Goal: Transaction & Acquisition: Download file/media

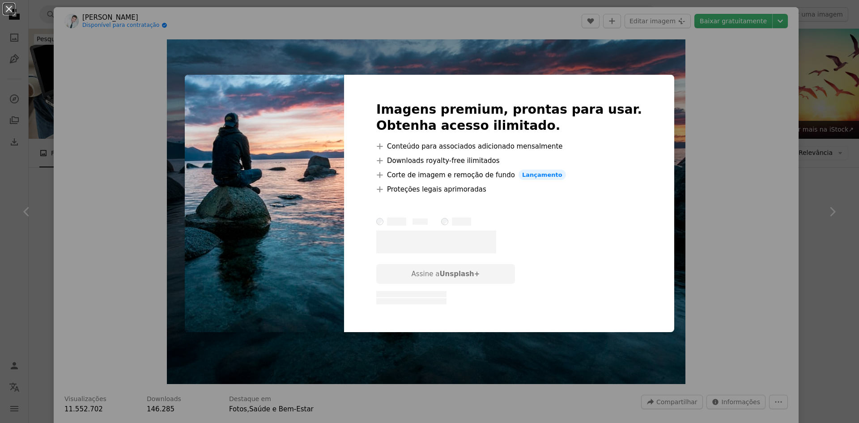
scroll to position [403, 0]
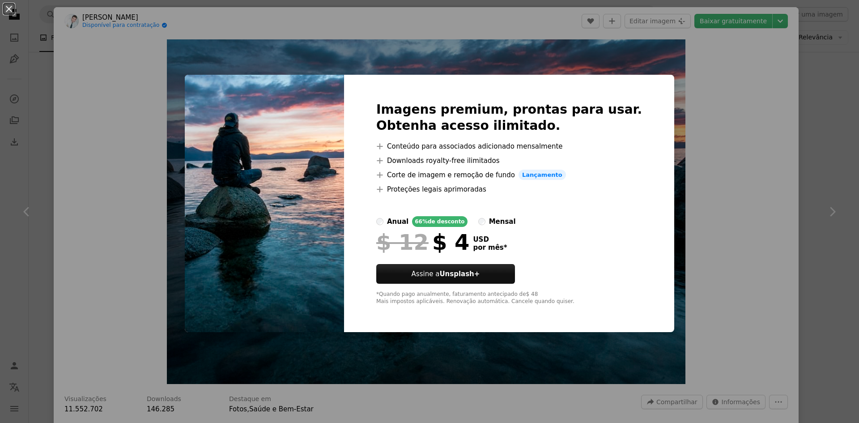
click at [700, 194] on div "An X shape Imagens premium, prontas para usar. Obtenha acesso ilimitado. A plus…" at bounding box center [429, 211] width 859 height 423
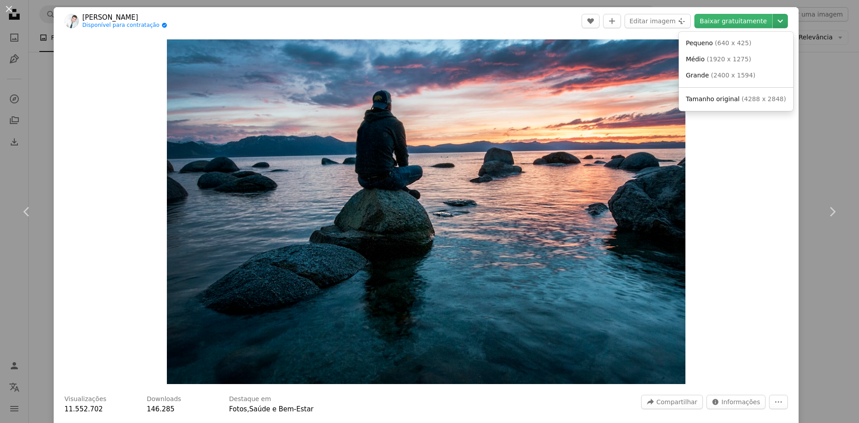
click at [773, 19] on icon "Chevron down" at bounding box center [780, 21] width 14 height 11
click at [753, 56] on link "Médio ( 1920 x 1275 )" at bounding box center [735, 59] width 107 height 16
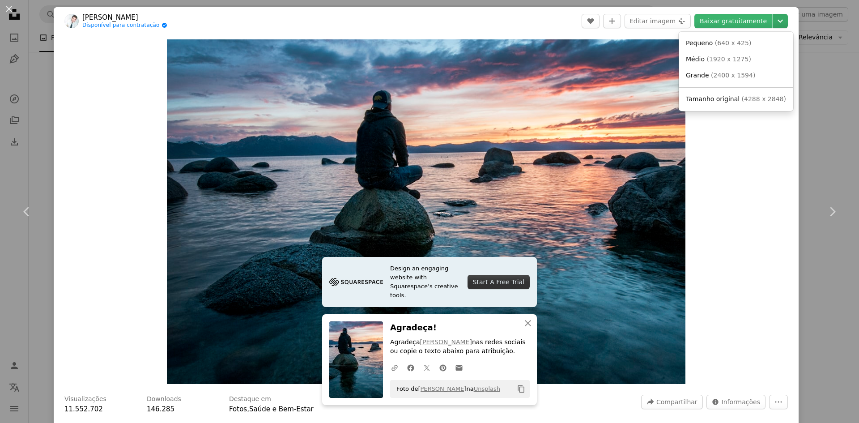
click at [779, 24] on icon "Chevron down" at bounding box center [780, 21] width 14 height 11
click at [730, 58] on span "( 1920 x 1275 )" at bounding box center [729, 58] width 44 height 7
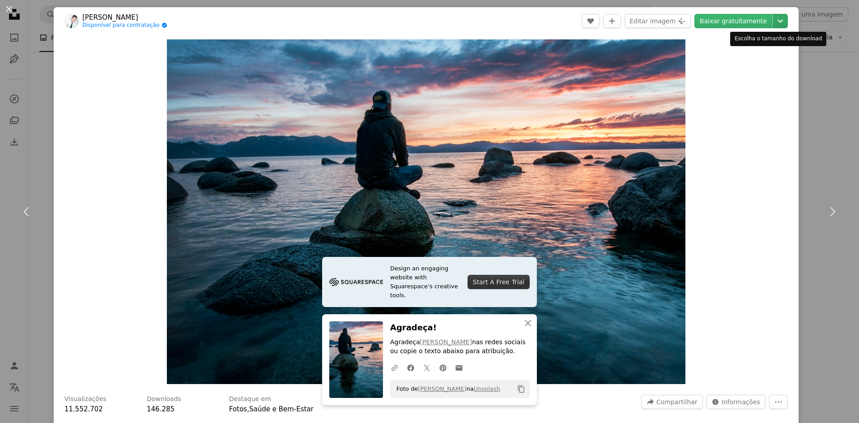
click at [773, 17] on icon "Chevron down" at bounding box center [780, 21] width 14 height 11
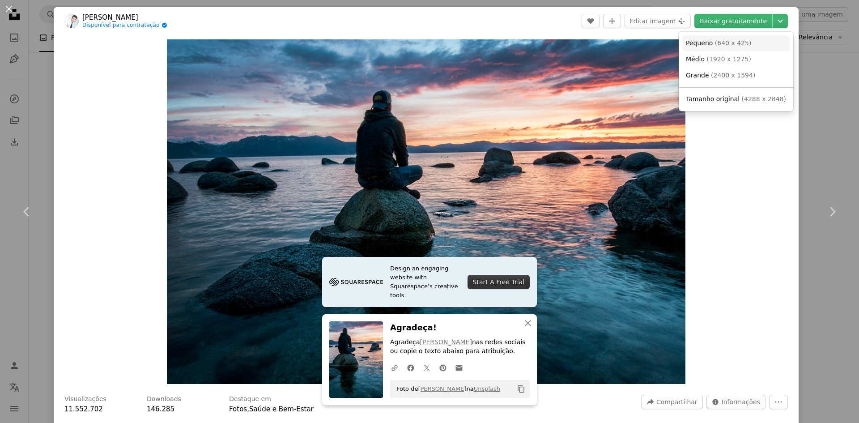
click at [748, 46] on link "Pequeno ( 640 x 425 )" at bounding box center [735, 43] width 107 height 16
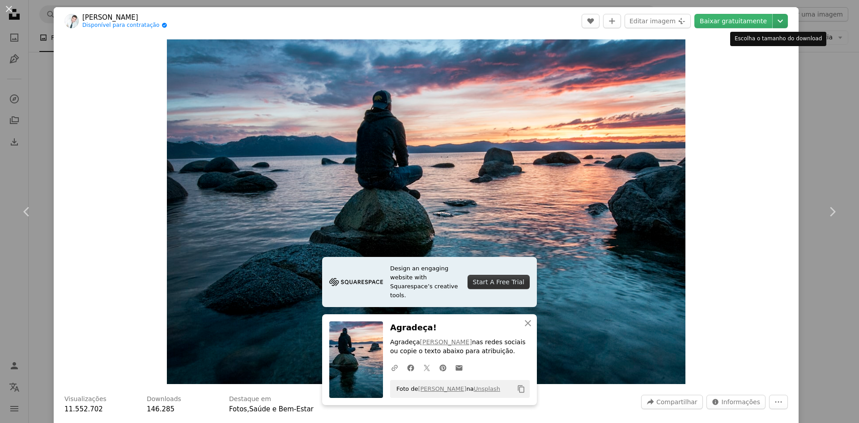
click at [777, 20] on icon "Chevron down" at bounding box center [780, 21] width 14 height 11
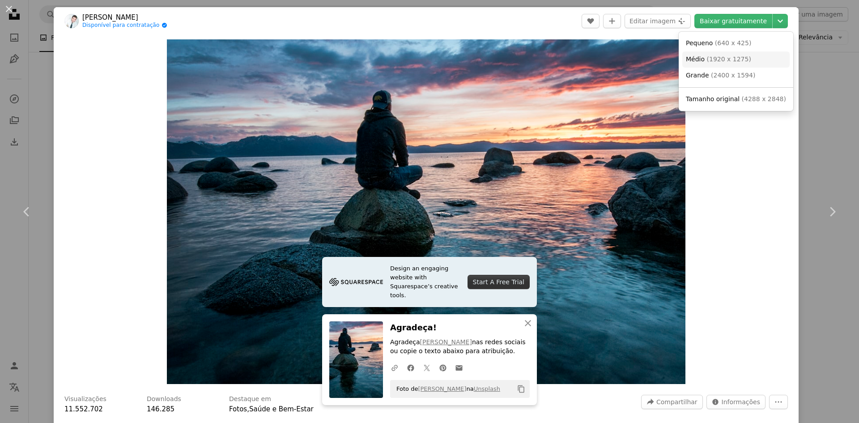
click at [729, 59] on span "( 1920 x 1275 )" at bounding box center [729, 58] width 44 height 7
